Goal: Task Accomplishment & Management: Manage account settings

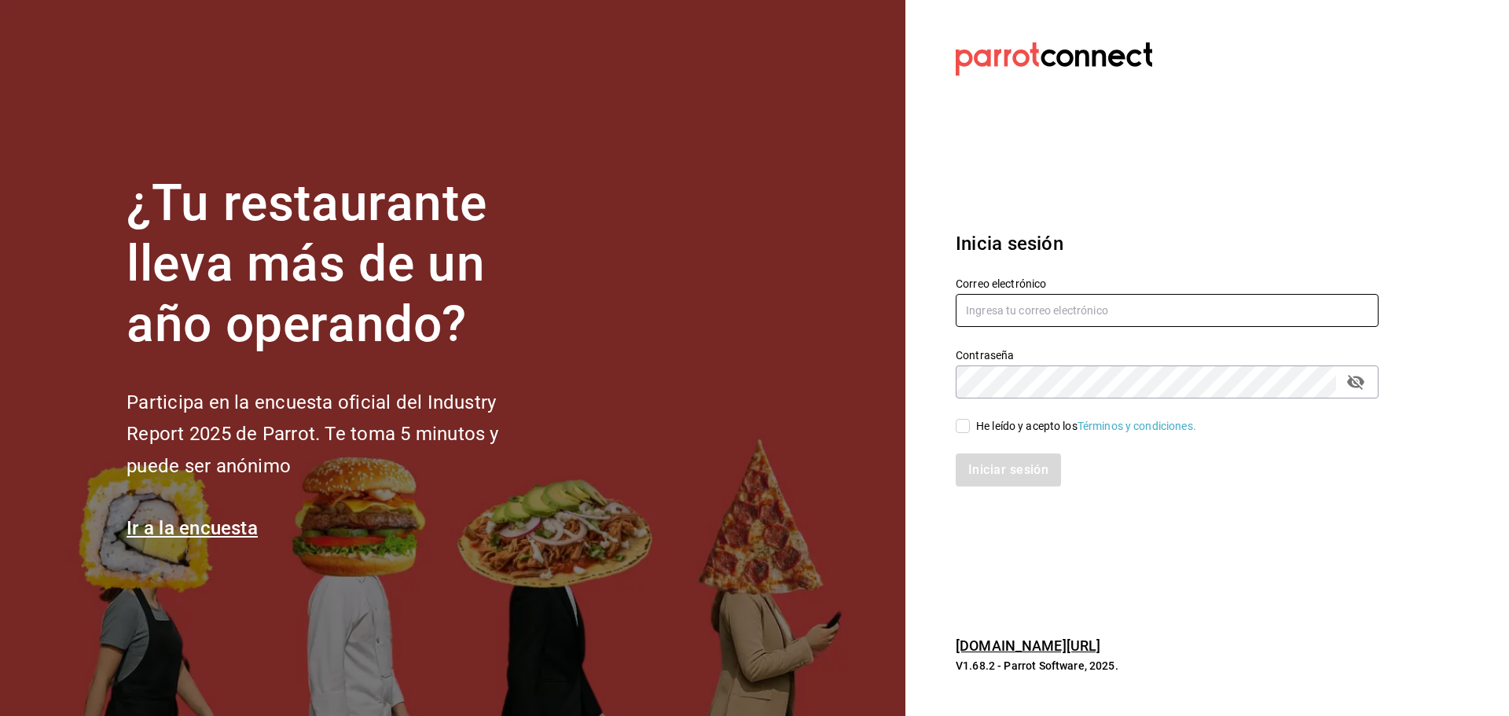
click at [1077, 325] on input "text" at bounding box center [1167, 310] width 423 height 33
type input "[EMAIL_ADDRESS][DOMAIN_NAME]"
click at [965, 425] on input "He leído y acepto los Términos y condiciones." at bounding box center [963, 426] width 14 height 14
checkbox input "true"
click at [976, 458] on button "Iniciar sesión" at bounding box center [1009, 470] width 107 height 33
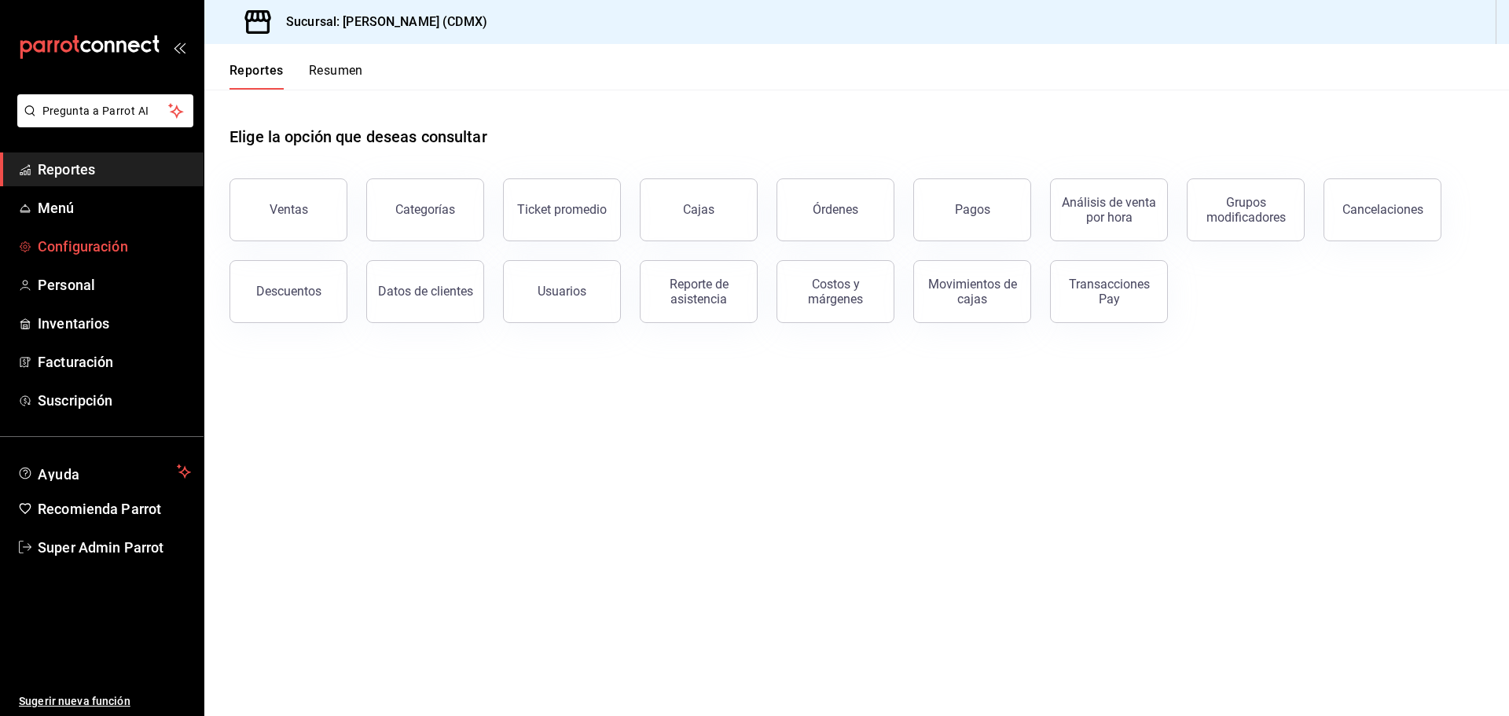
click at [68, 246] on span "Configuración" at bounding box center [114, 246] width 153 height 21
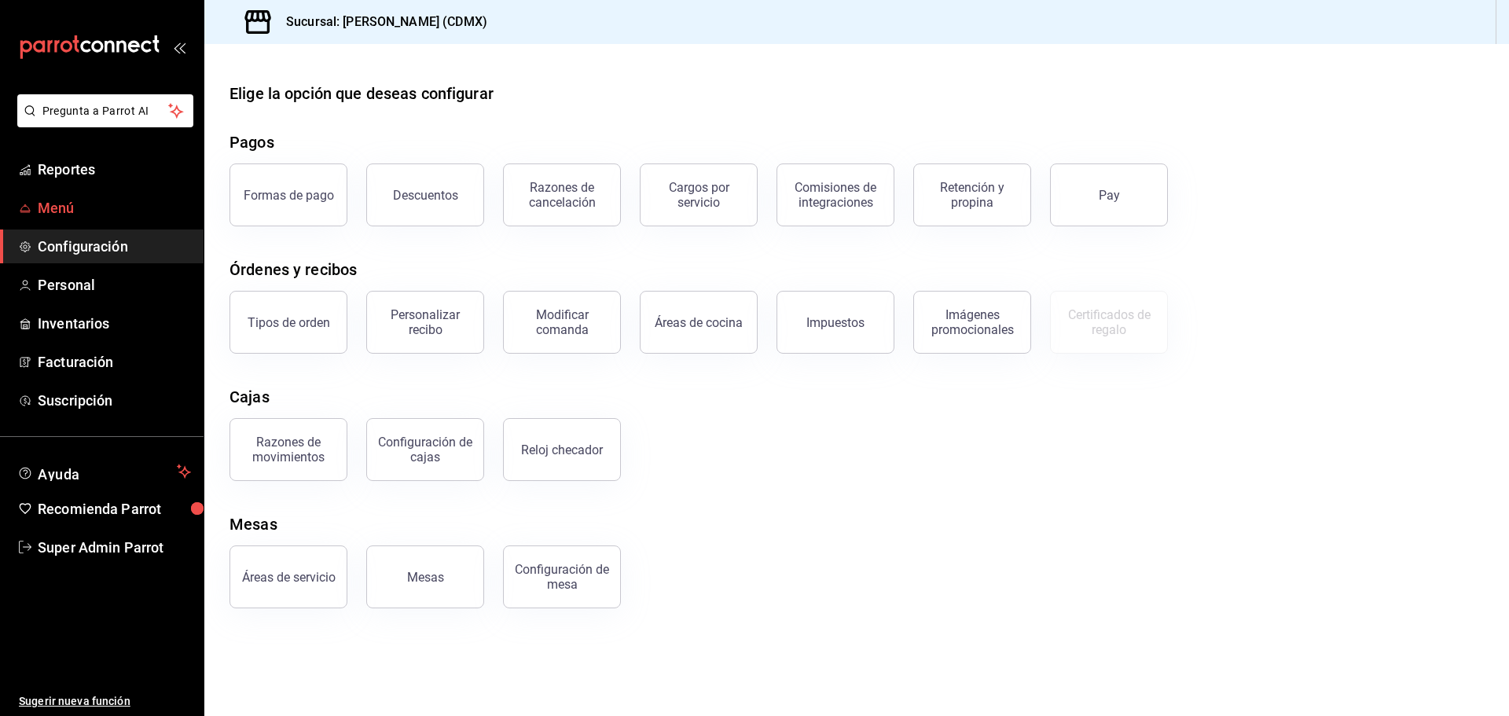
click at [62, 197] on link "Menú" at bounding box center [102, 208] width 204 height 34
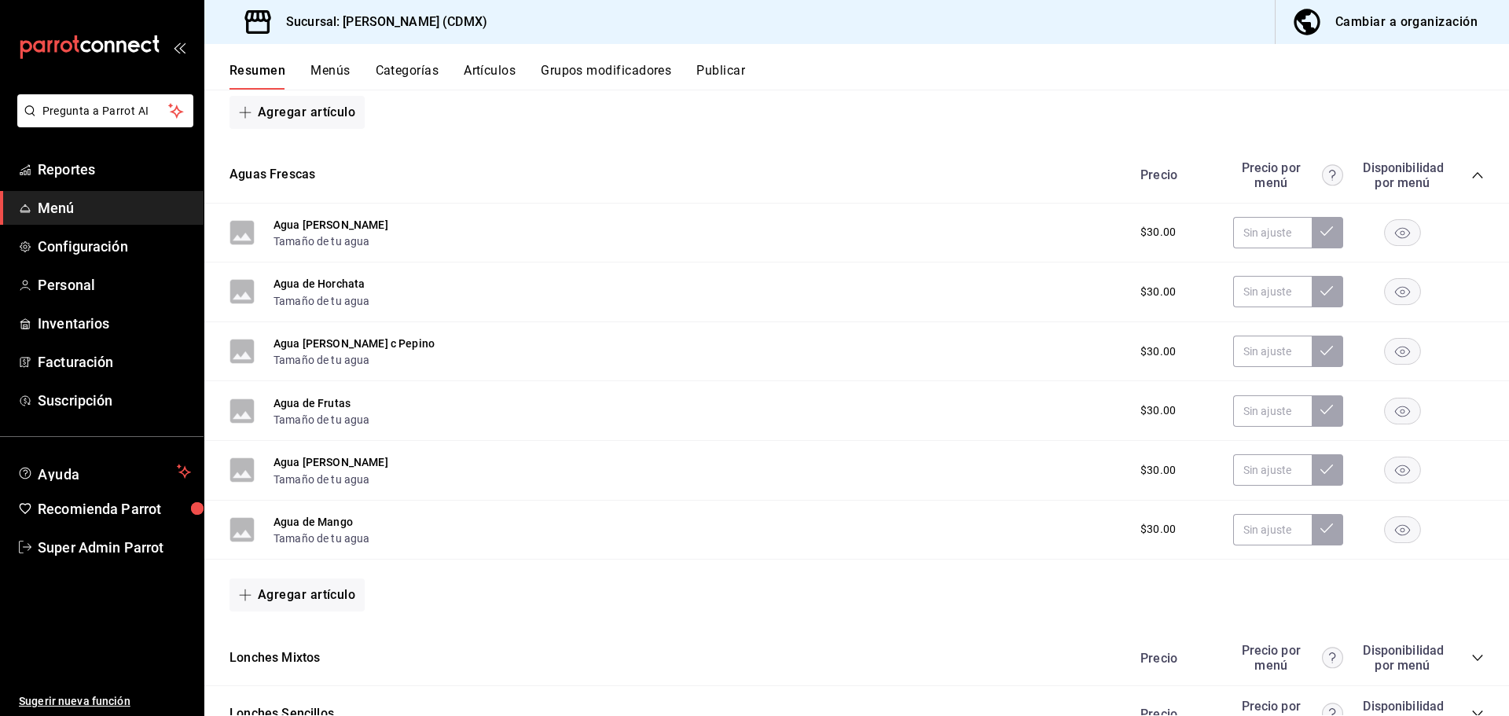
scroll to position [619, 0]
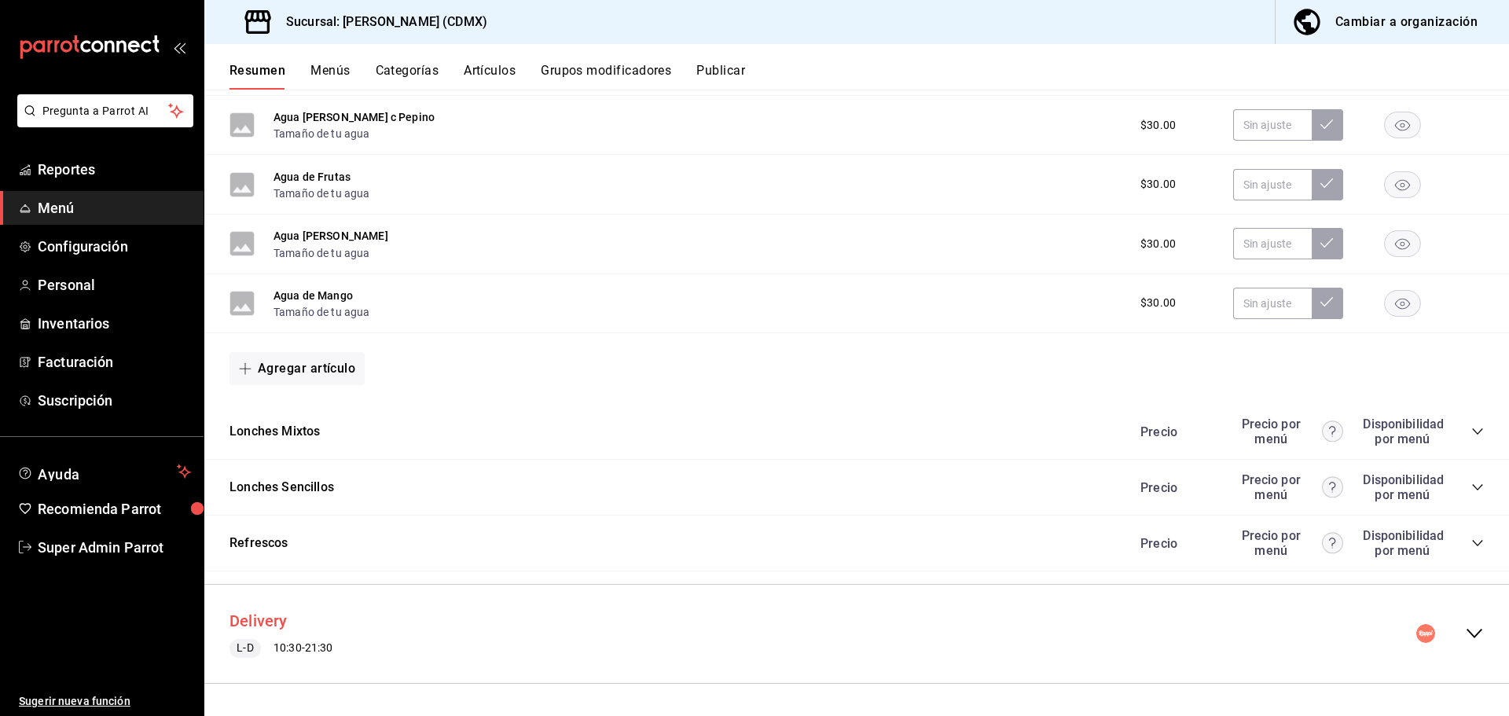
click at [263, 616] on button "Delivery" at bounding box center [259, 621] width 58 height 23
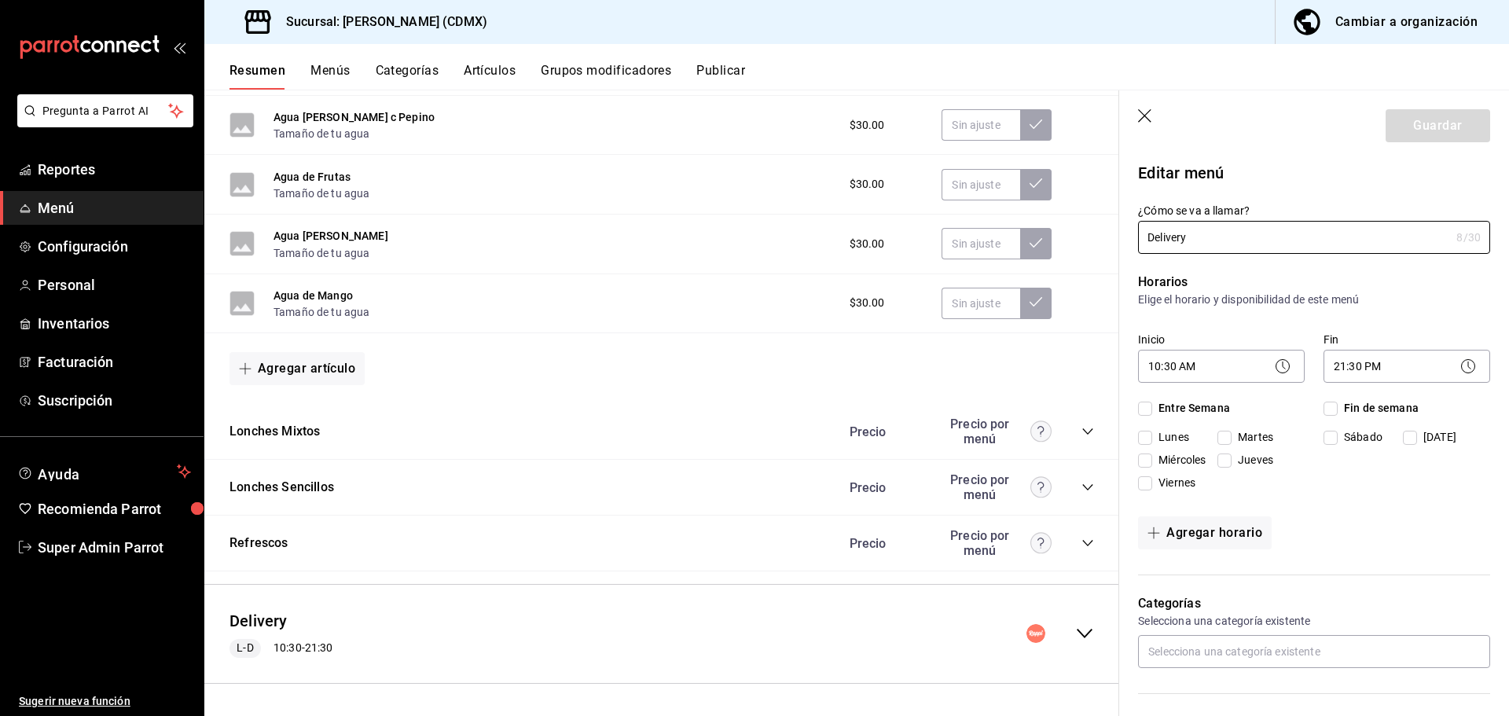
checkbox input "true"
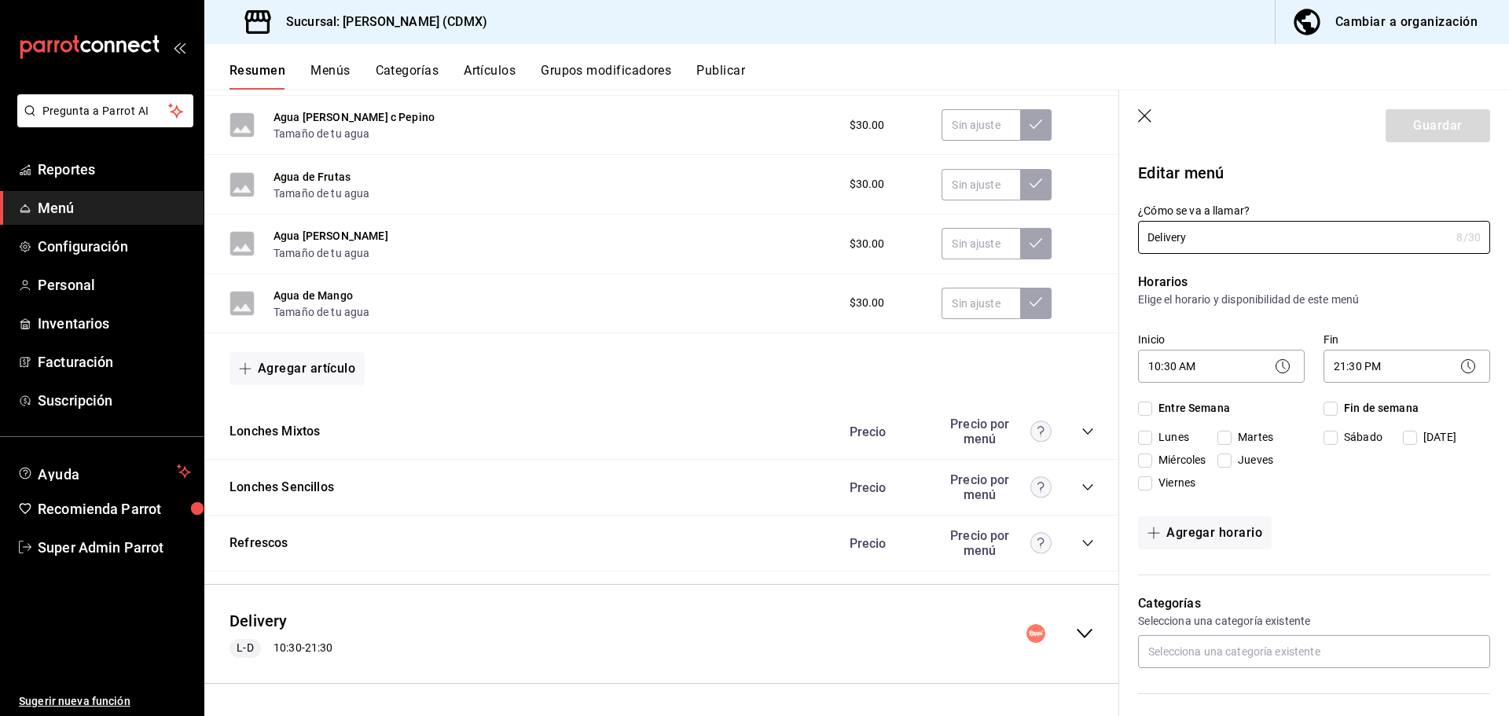
checkbox input "true"
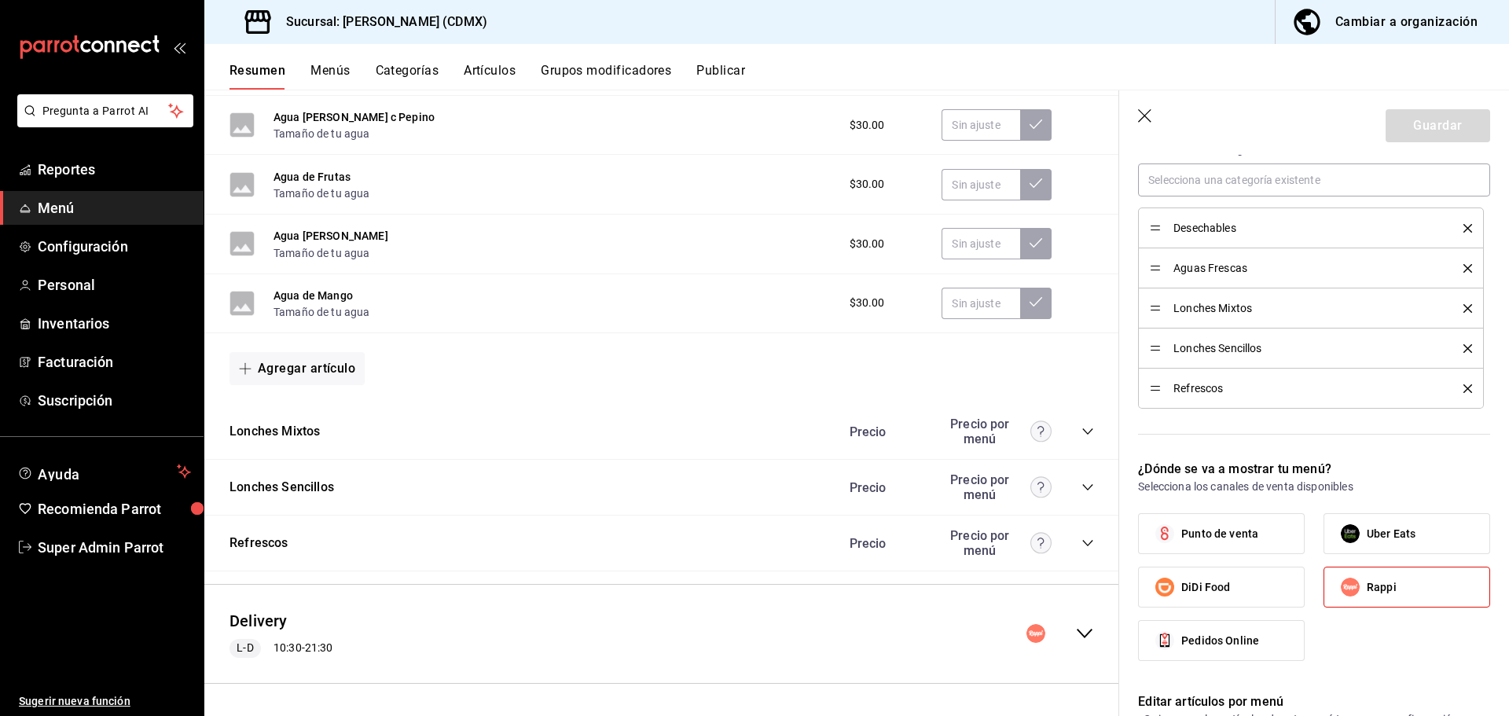
scroll to position [786, 0]
